Goal: Find specific page/section: Find specific page/section

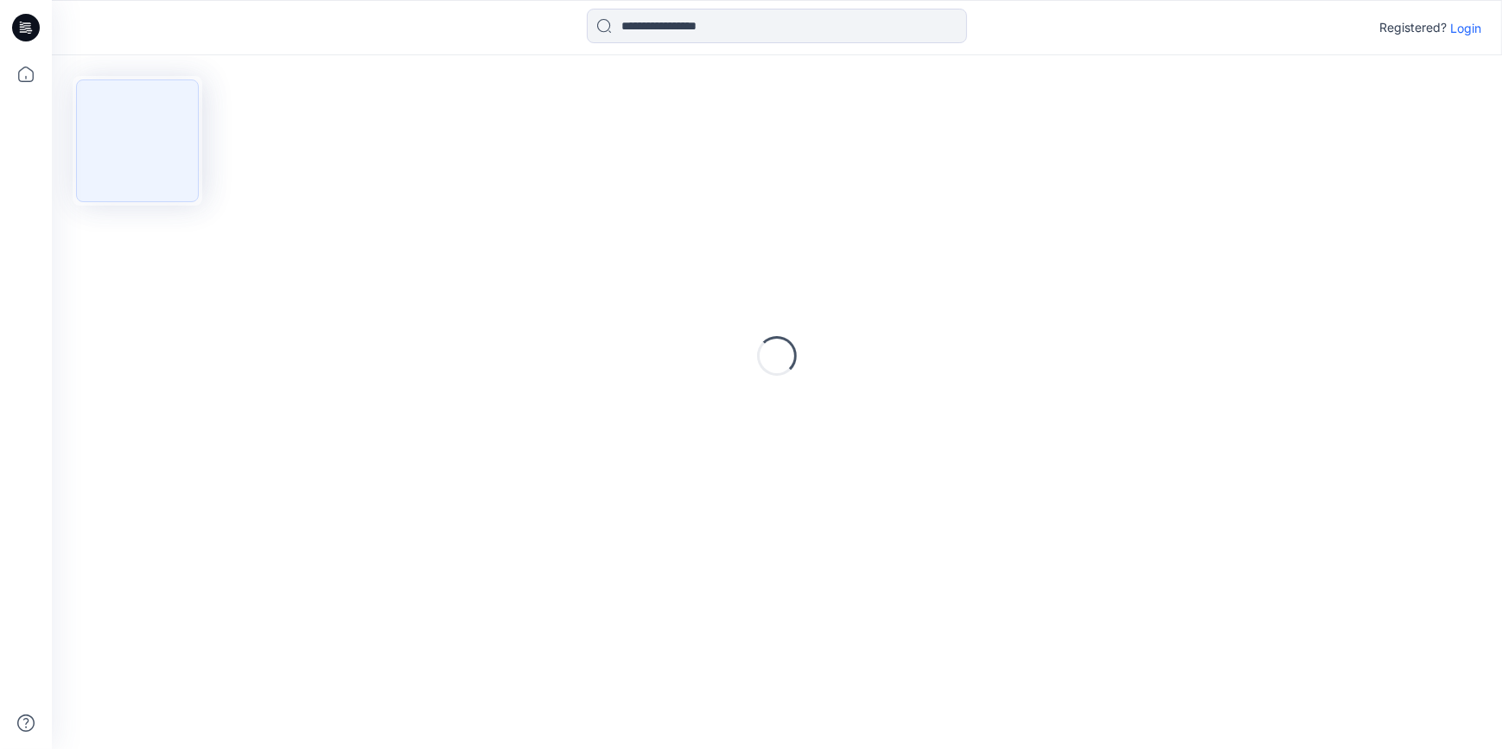
click at [1462, 28] on p "Login" at bounding box center [1466, 28] width 31 height 18
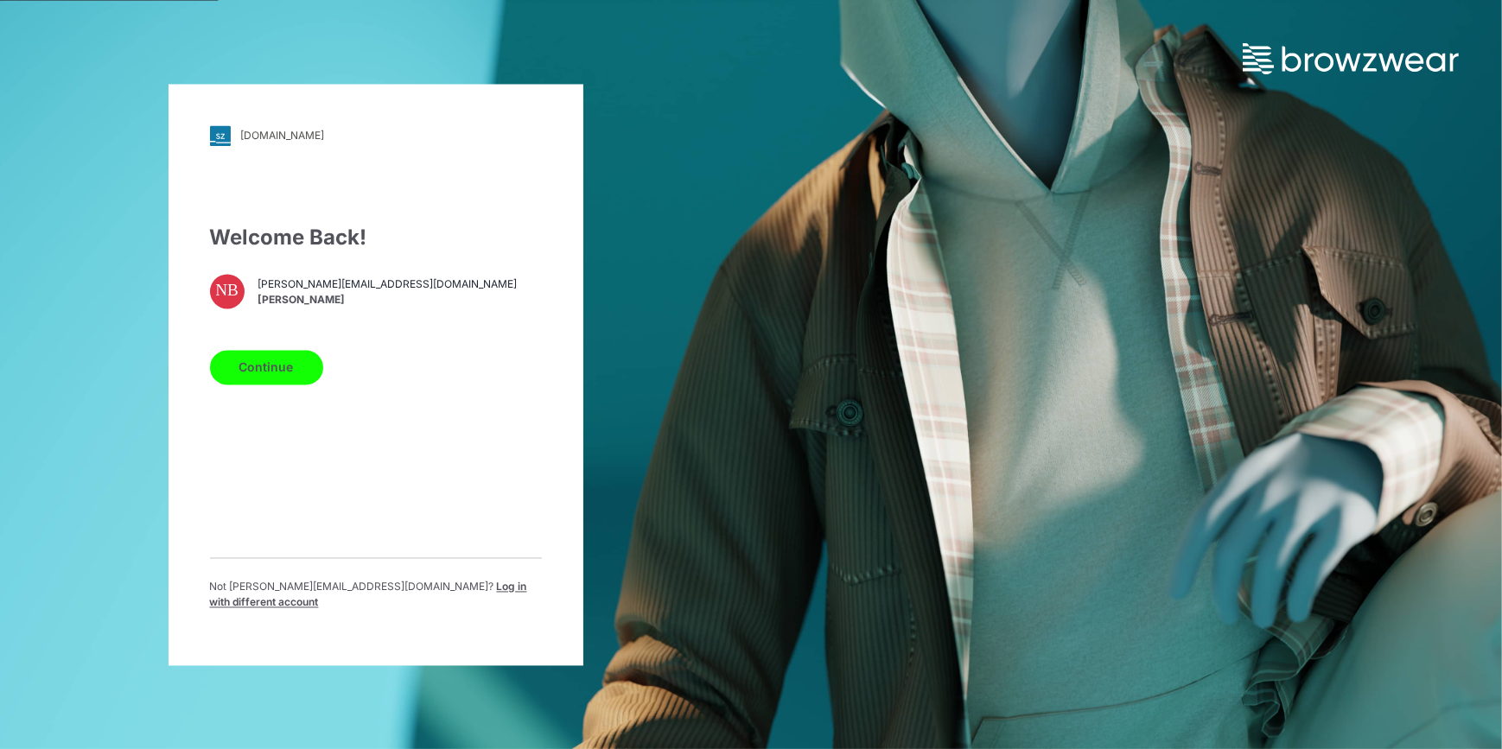
click at [242, 373] on button "Continue" at bounding box center [266, 367] width 113 height 35
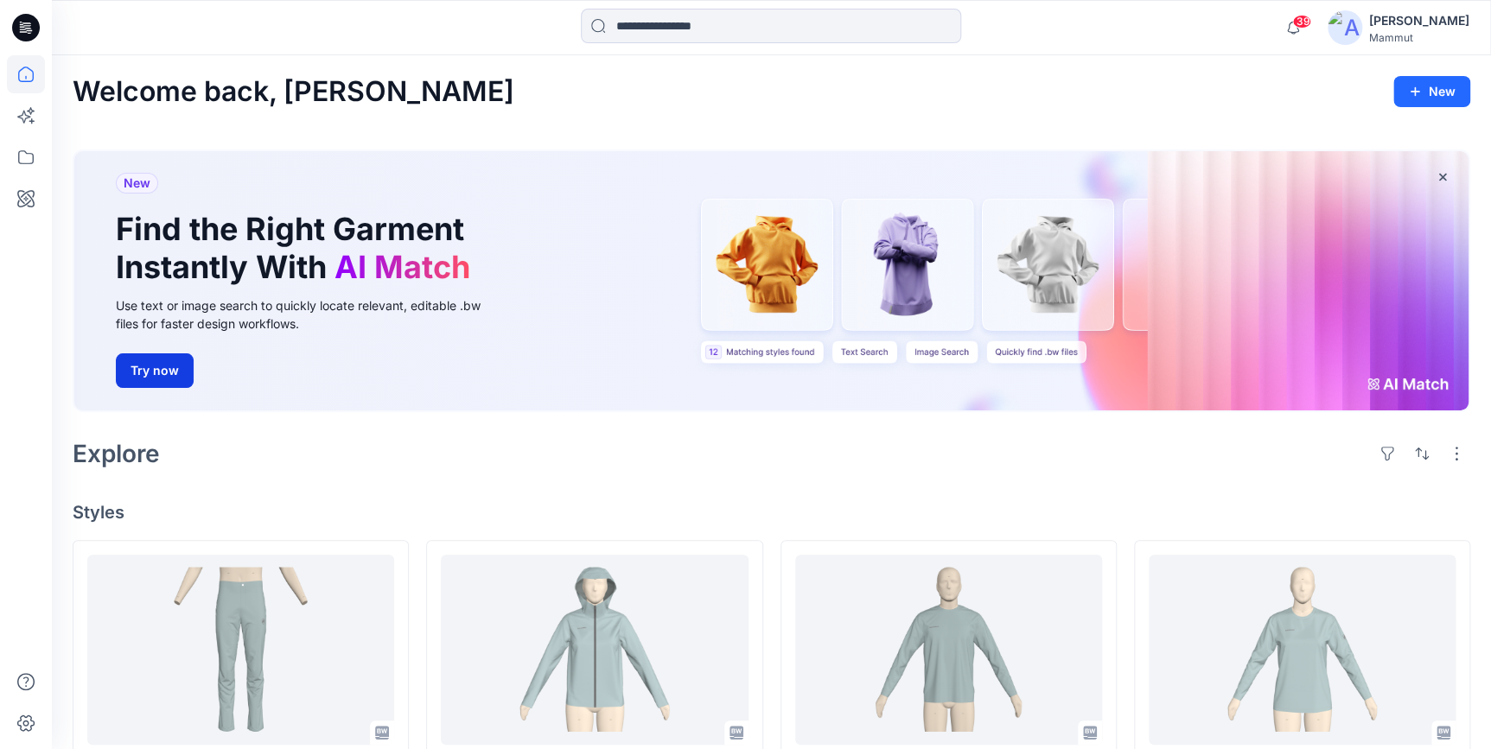
click at [169, 367] on button "Try now" at bounding box center [155, 371] width 78 height 35
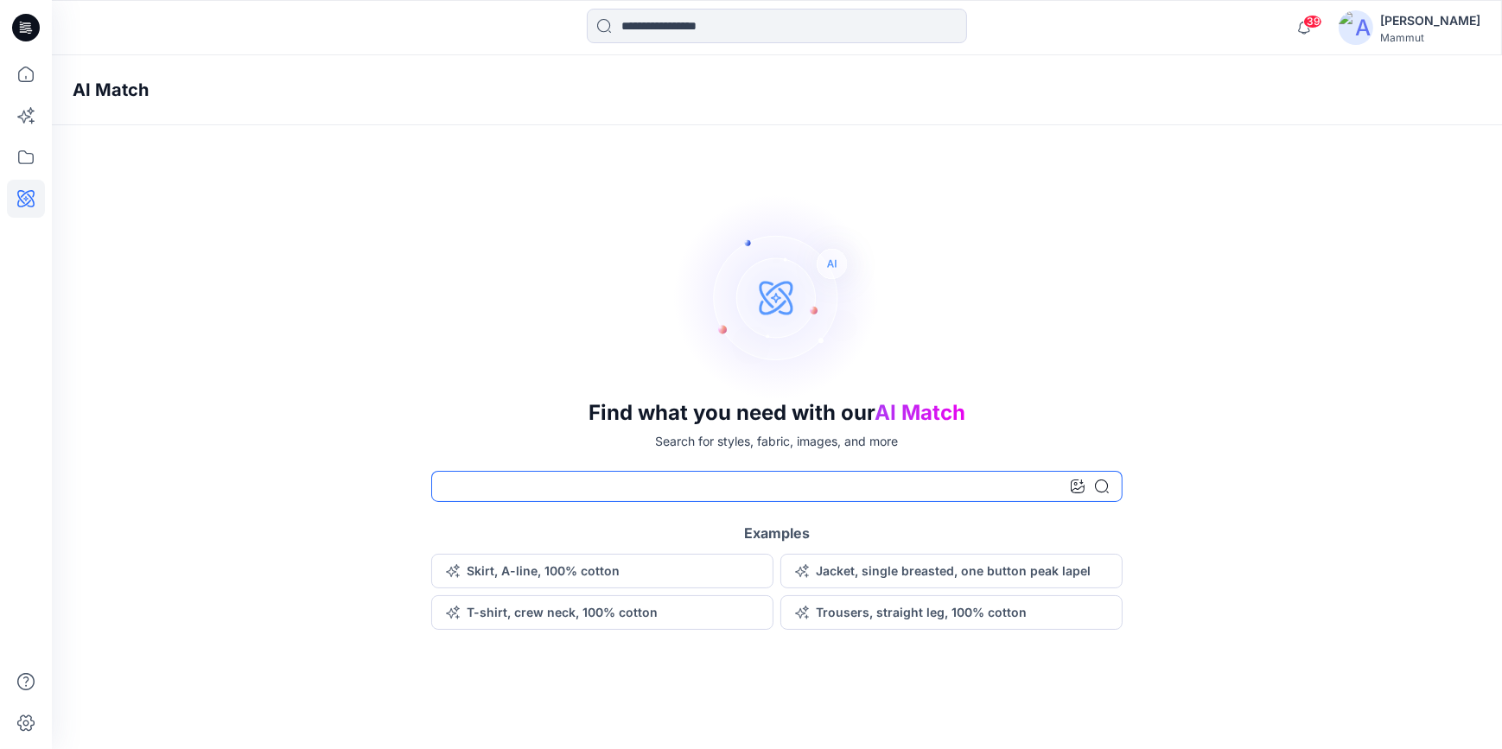
click at [502, 483] on input at bounding box center [777, 486] width 692 height 31
click at [488, 484] on input at bounding box center [777, 486] width 692 height 31
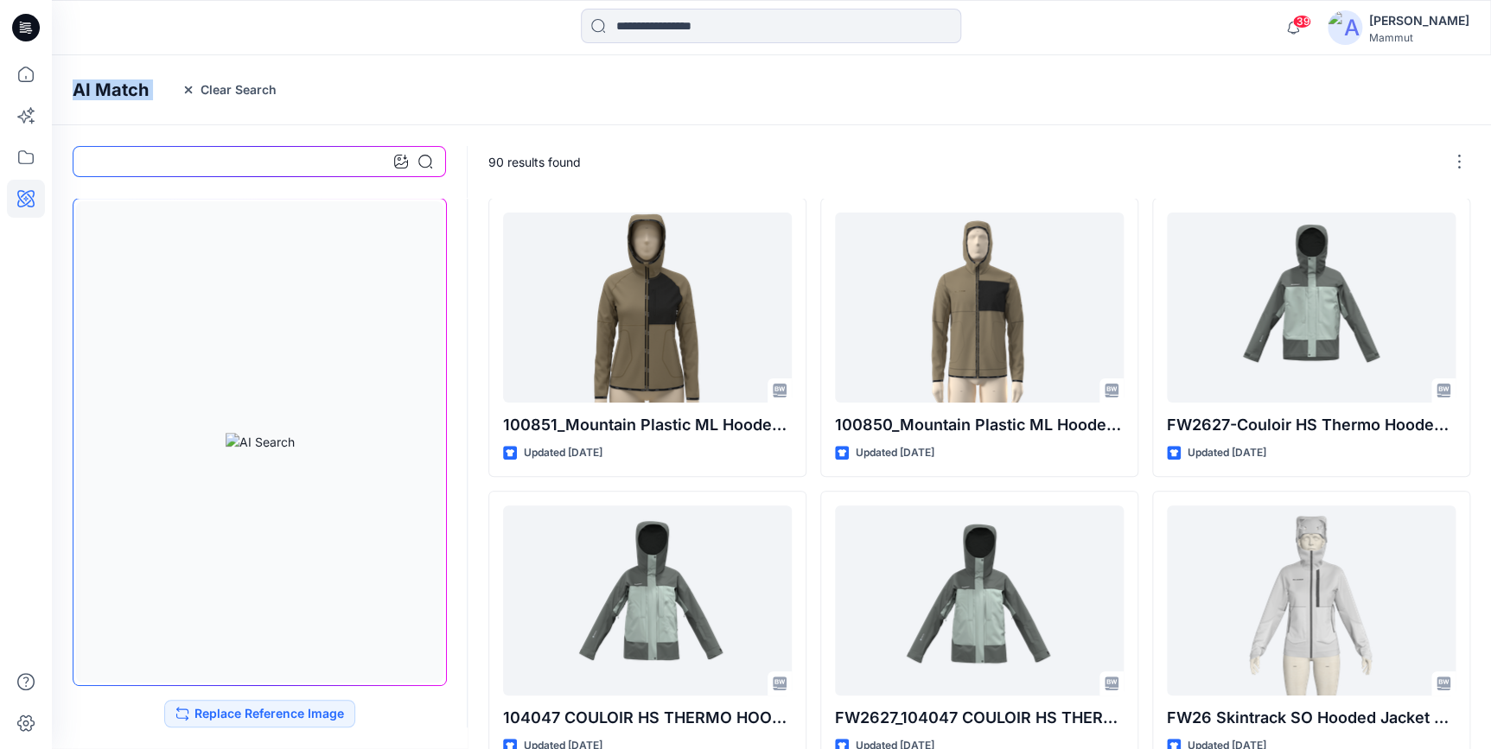
drag, startPoint x: 154, startPoint y: 94, endPoint x: 61, endPoint y: 97, distance: 92.5
click at [61, 97] on div "AI Match Clear Search" at bounding box center [797, 90] width 1491 height 70
copy div "AI Match Clear Search"
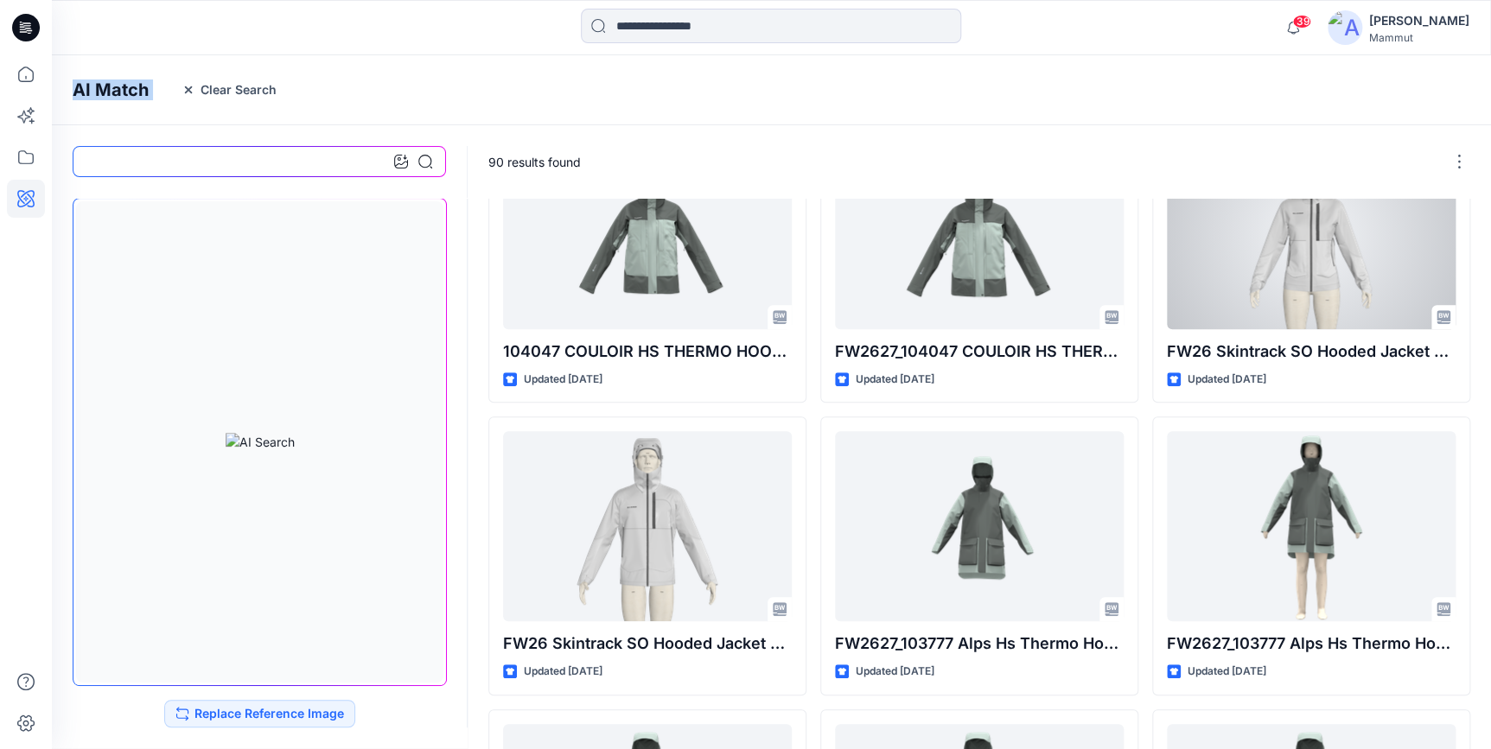
scroll to position [673, 0]
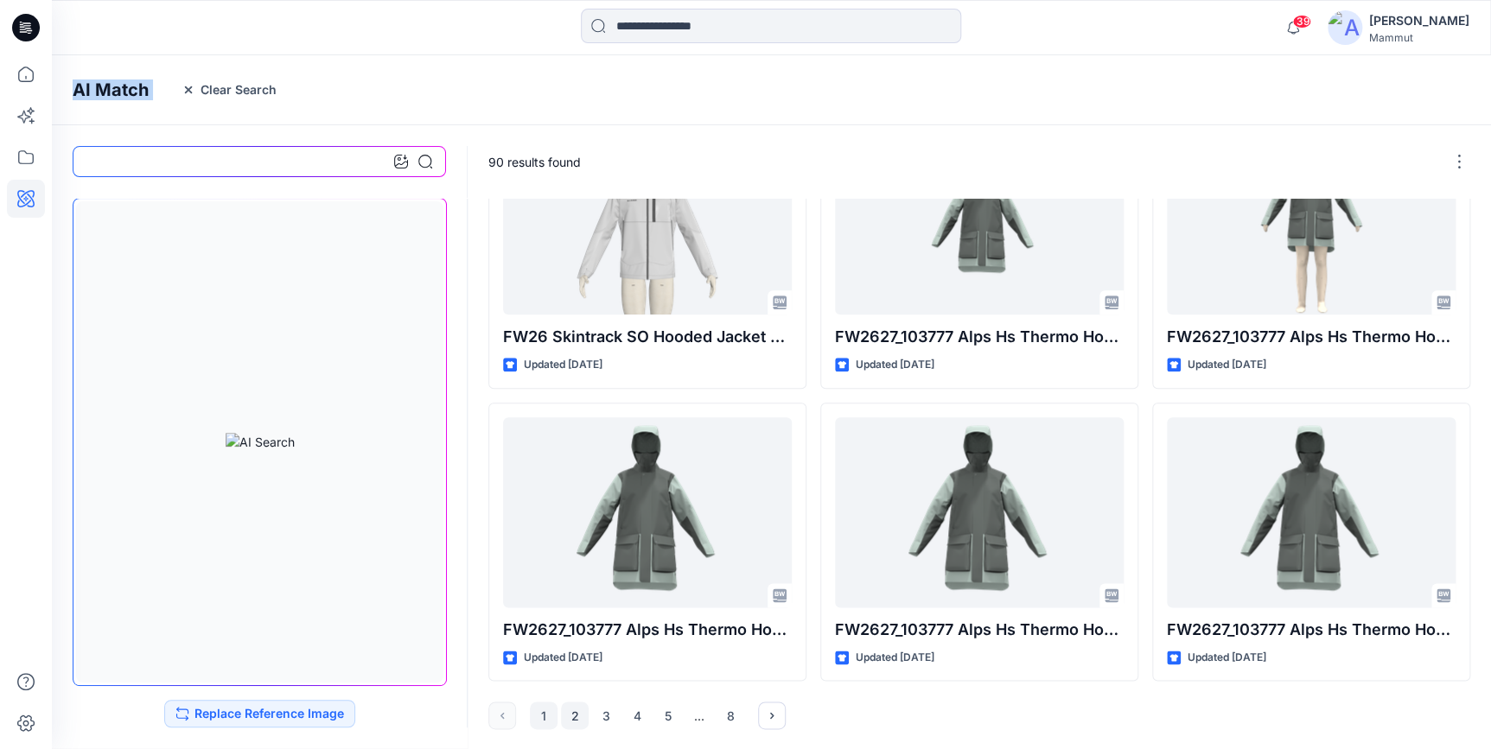
click at [567, 719] on button "2" at bounding box center [575, 716] width 28 height 28
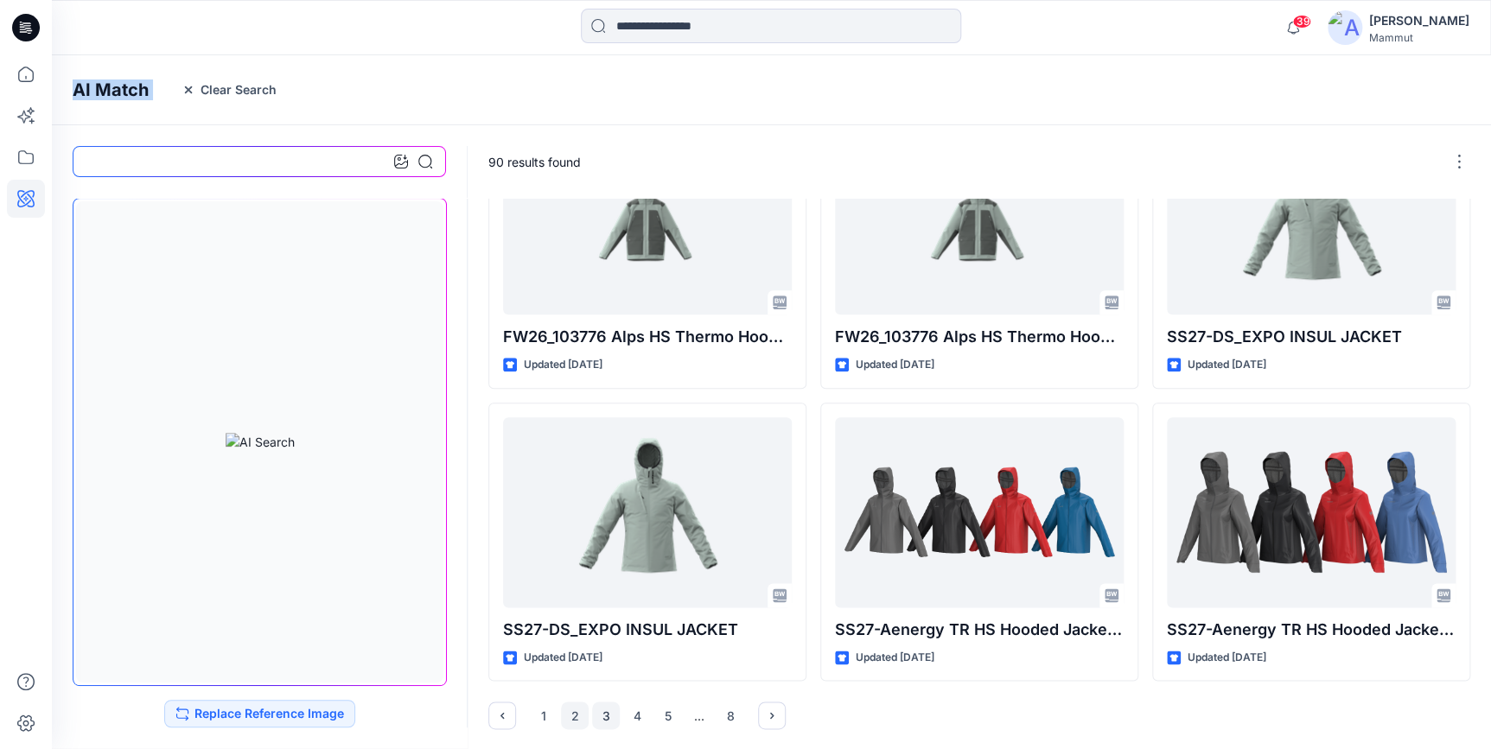
click at [607, 715] on button "3" at bounding box center [606, 716] width 28 height 28
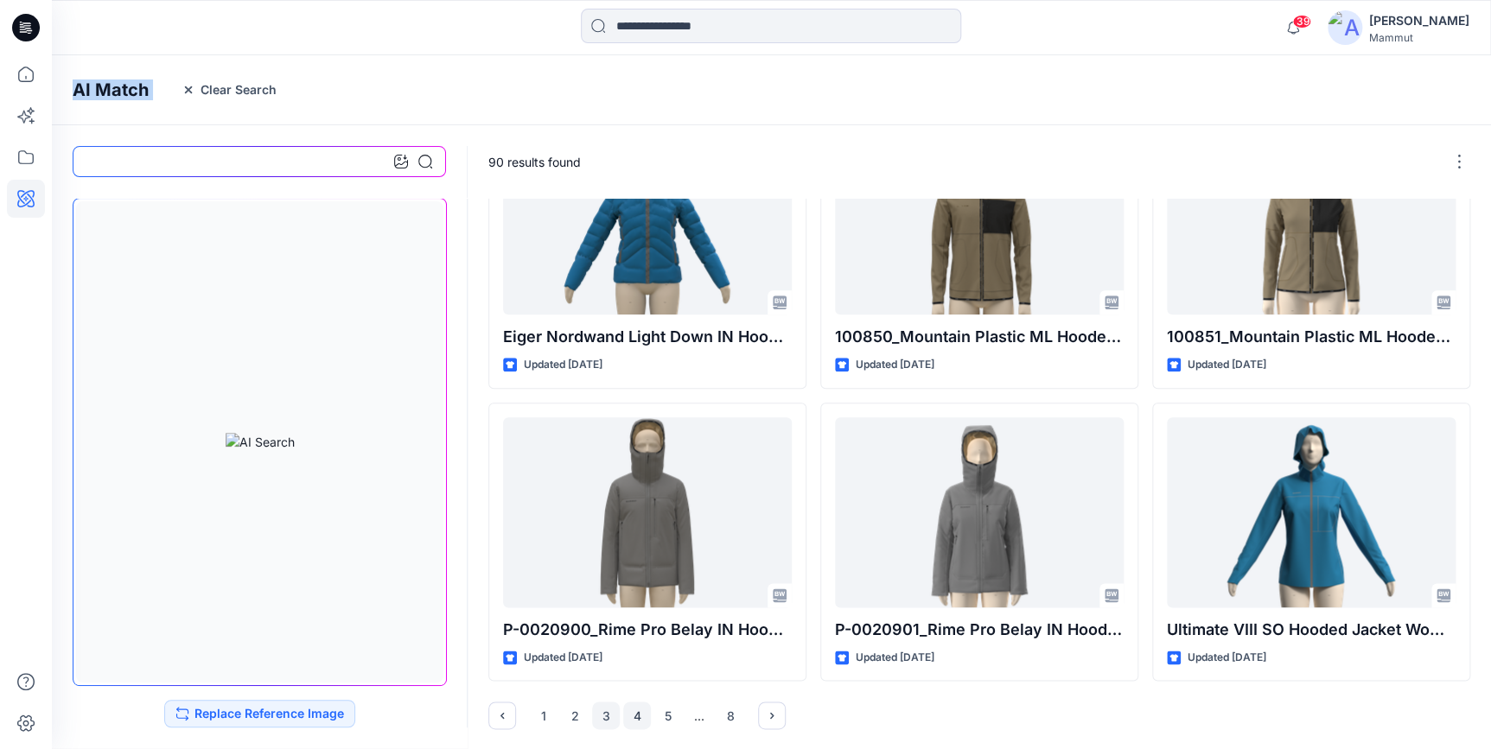
click at [632, 717] on button "4" at bounding box center [637, 716] width 28 height 28
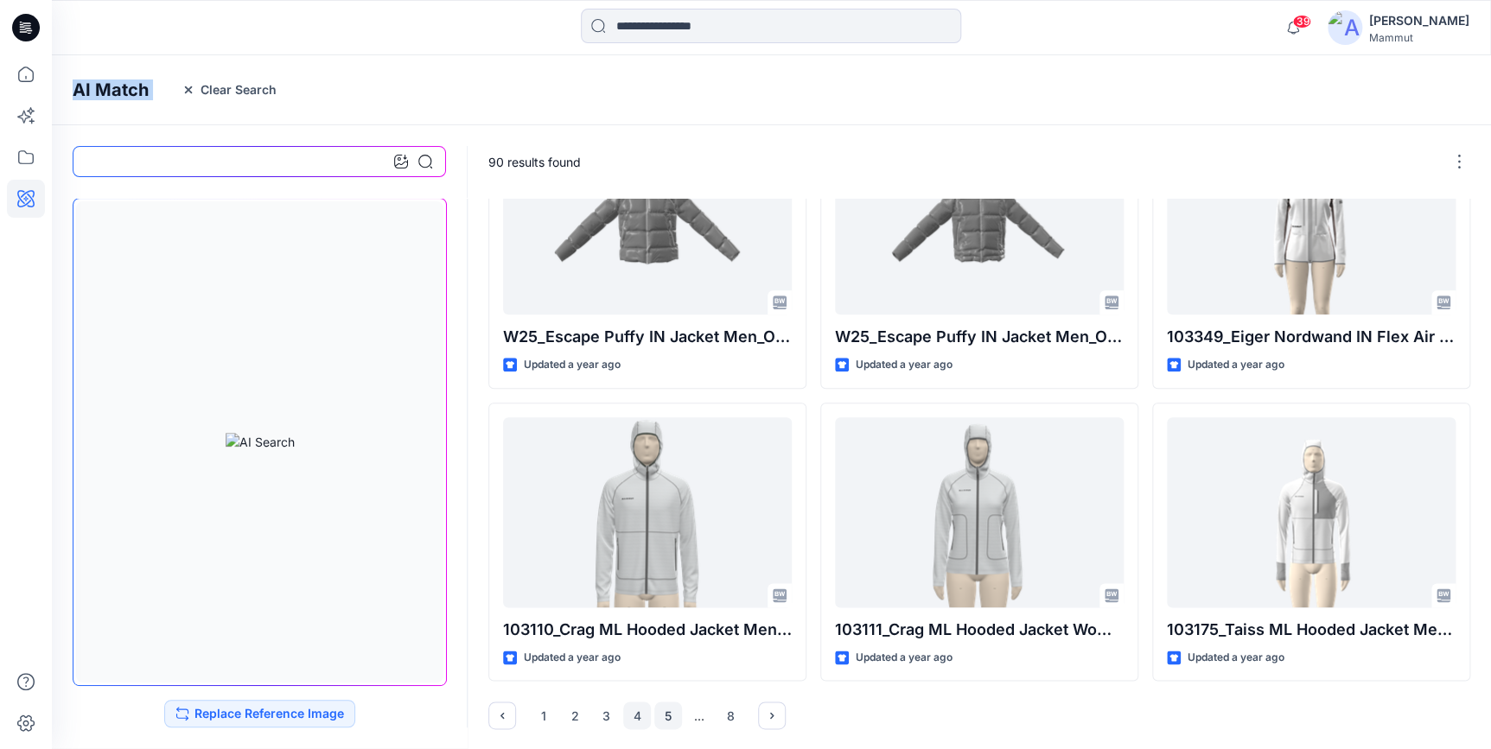
click at [665, 713] on button "5" at bounding box center [668, 716] width 28 height 28
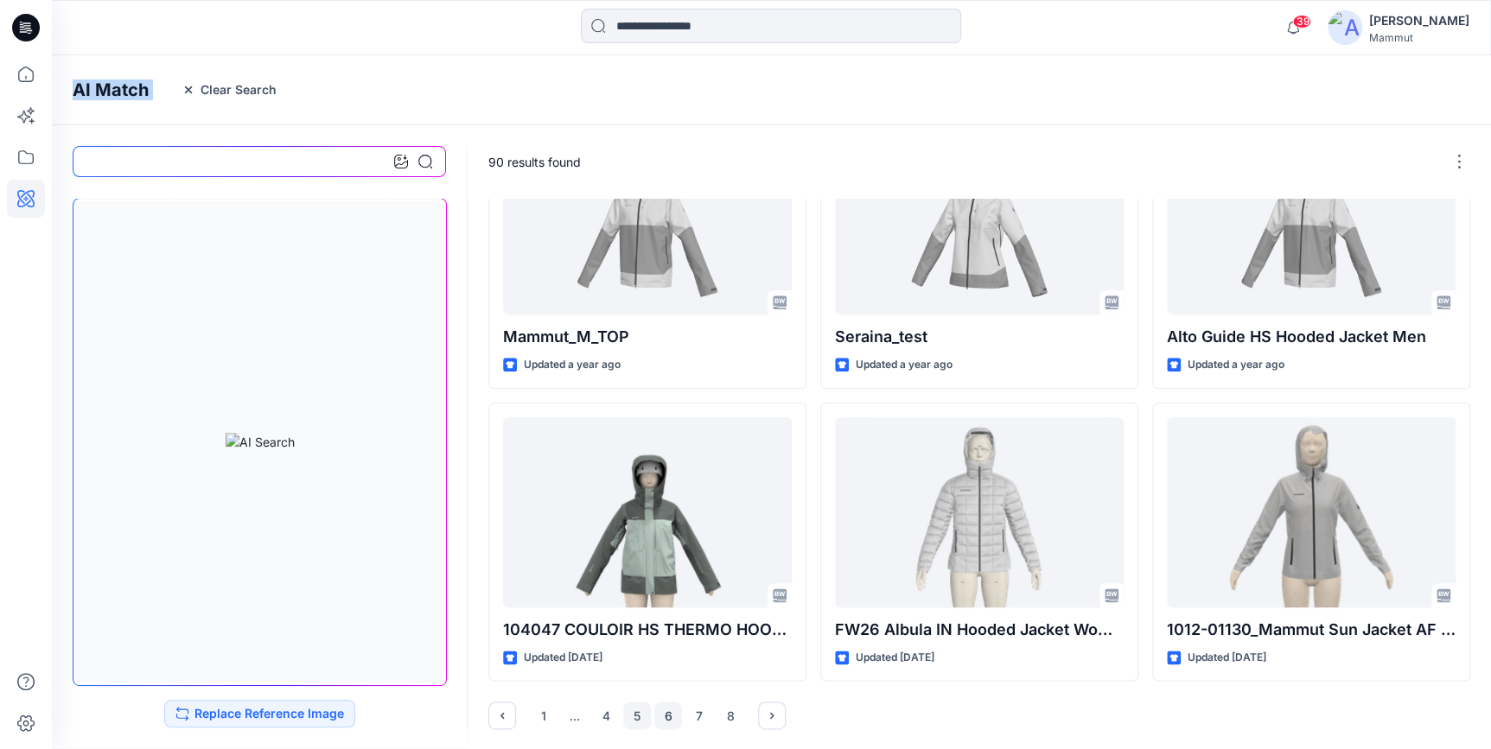
click at [666, 715] on button "6" at bounding box center [668, 716] width 28 height 28
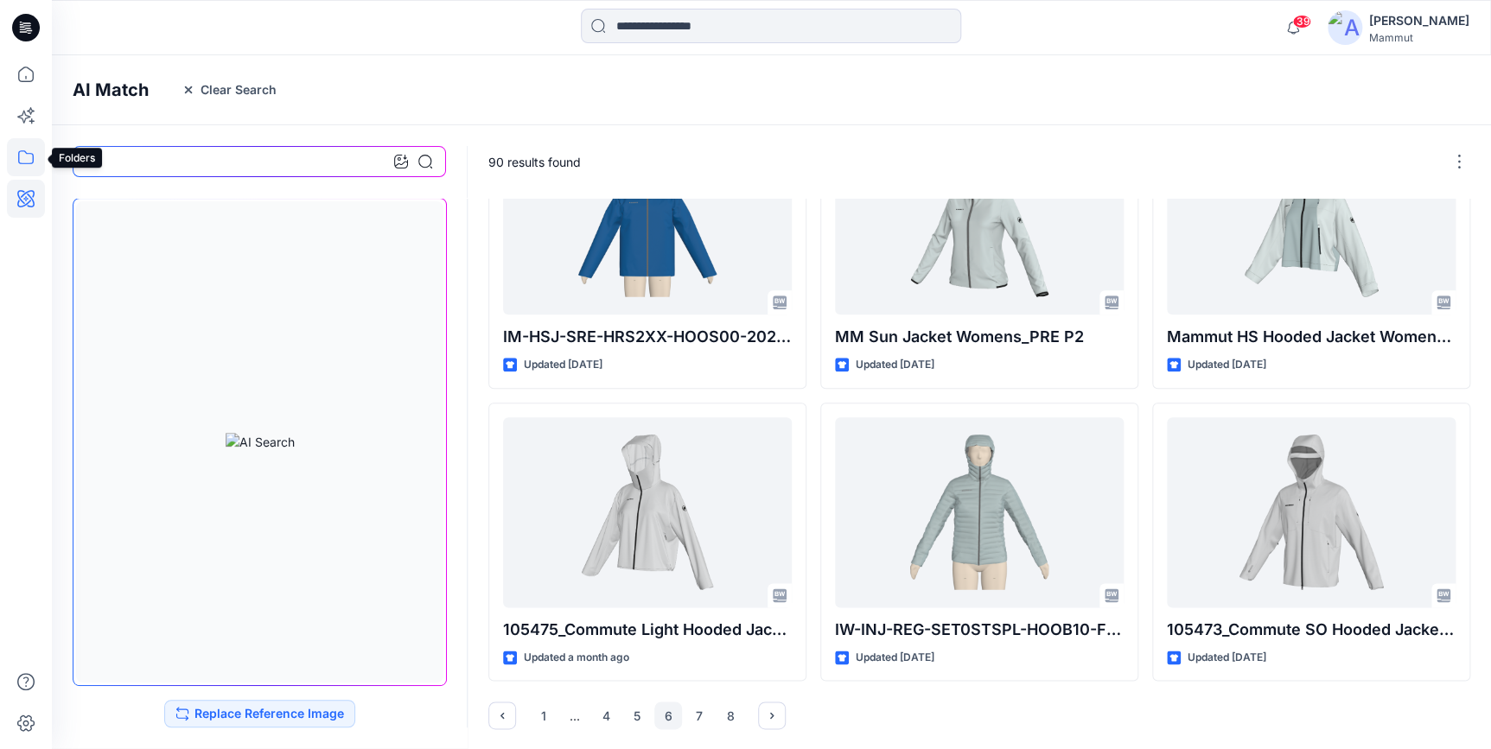
click at [9, 161] on icon at bounding box center [26, 157] width 38 height 38
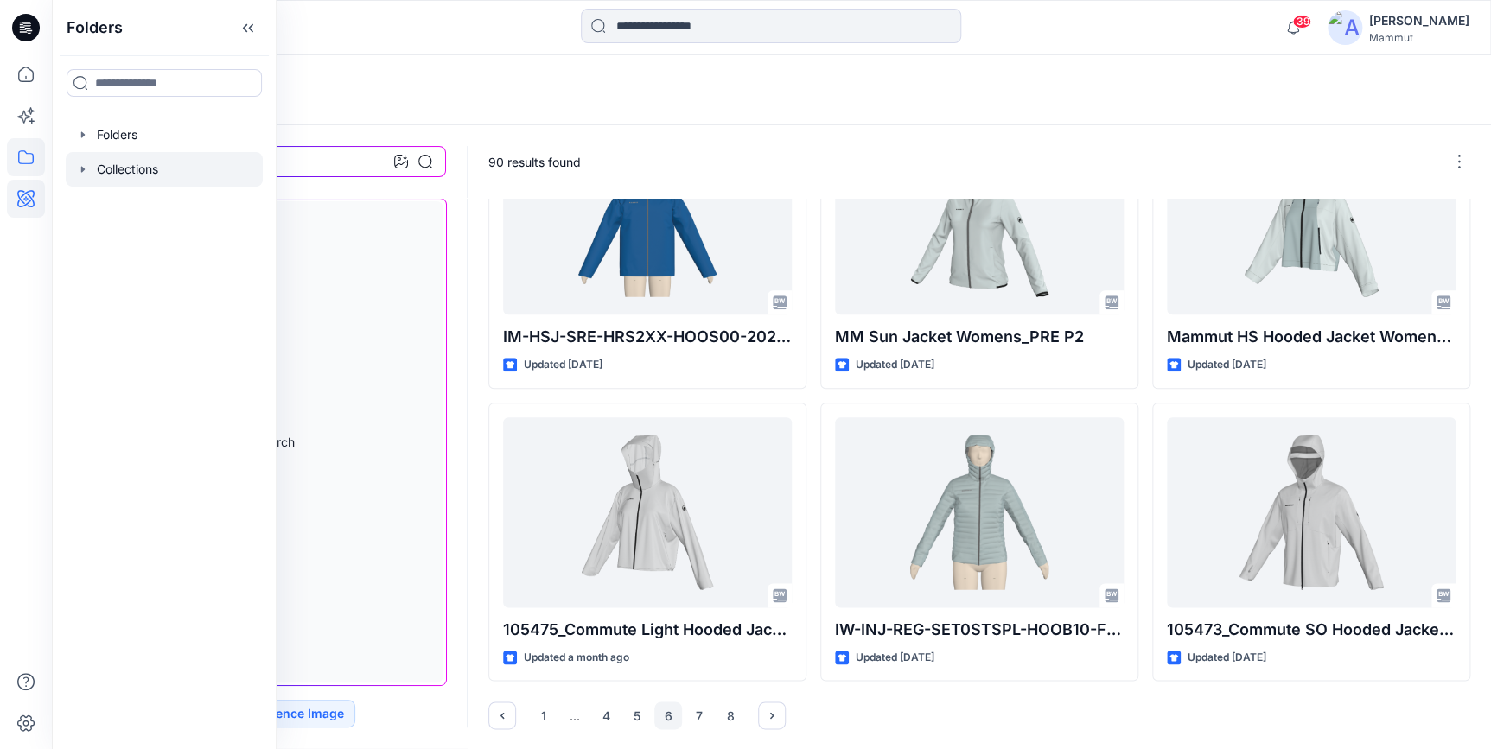
click at [135, 164] on div at bounding box center [164, 169] width 197 height 35
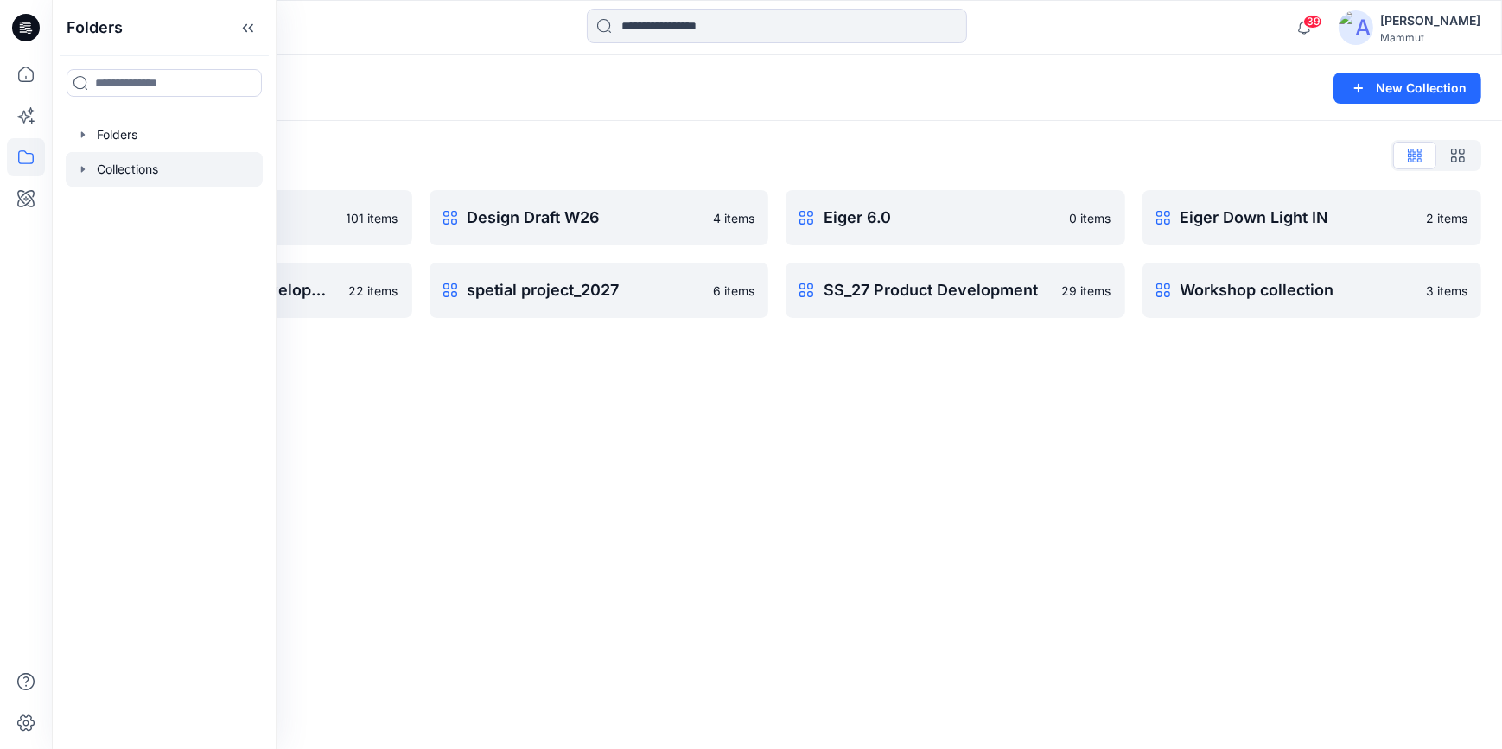
click at [674, 521] on div "Collections New Collection Collections List Basepattern 101 items FW_2627 Produ…" at bounding box center [777, 402] width 1451 height 694
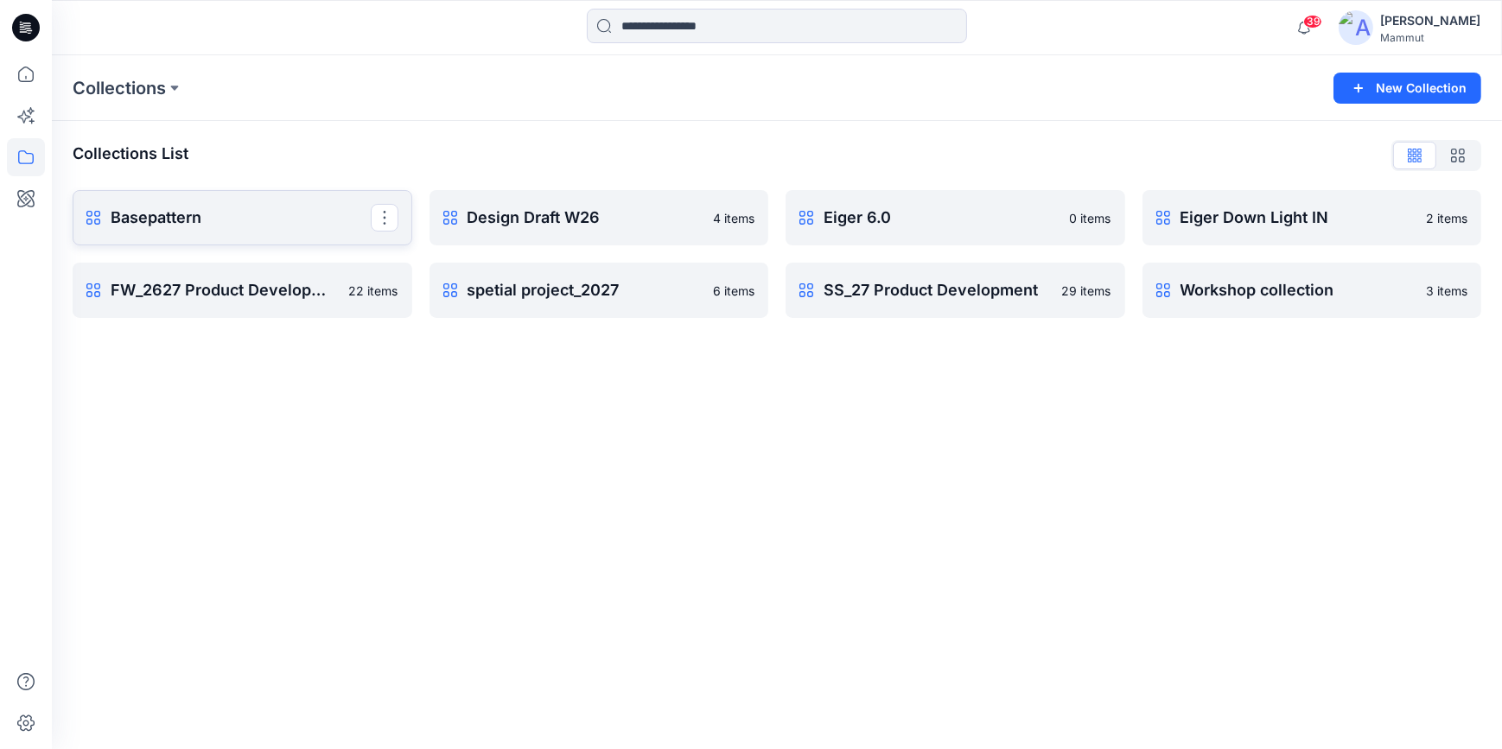
click at [268, 202] on link "Basepattern Rename Collection Clone Collection Present Collection Delete Collec…" at bounding box center [243, 217] width 340 height 55
